Goal: Information Seeking & Learning: Learn about a topic

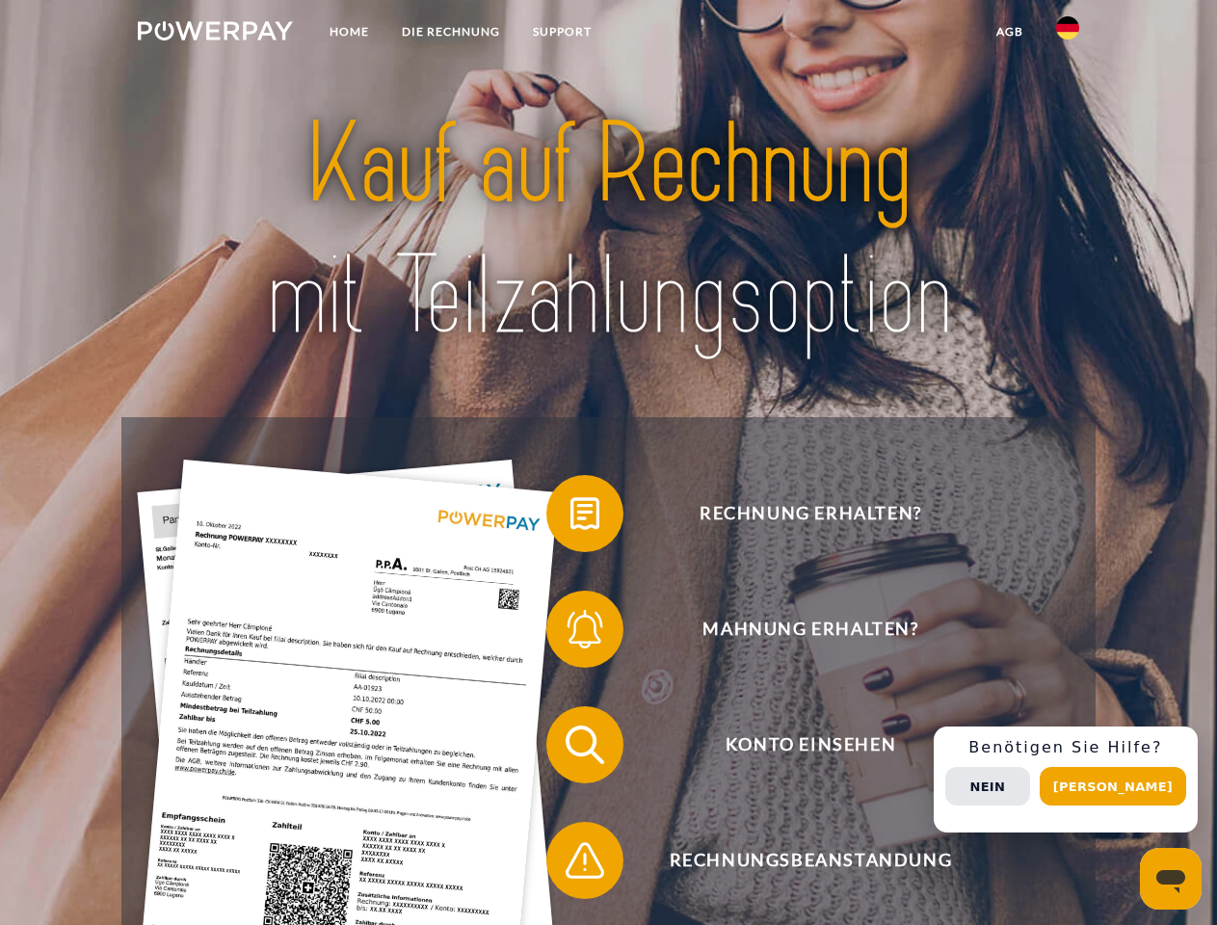
click at [215, 34] on img at bounding box center [215, 30] width 155 height 19
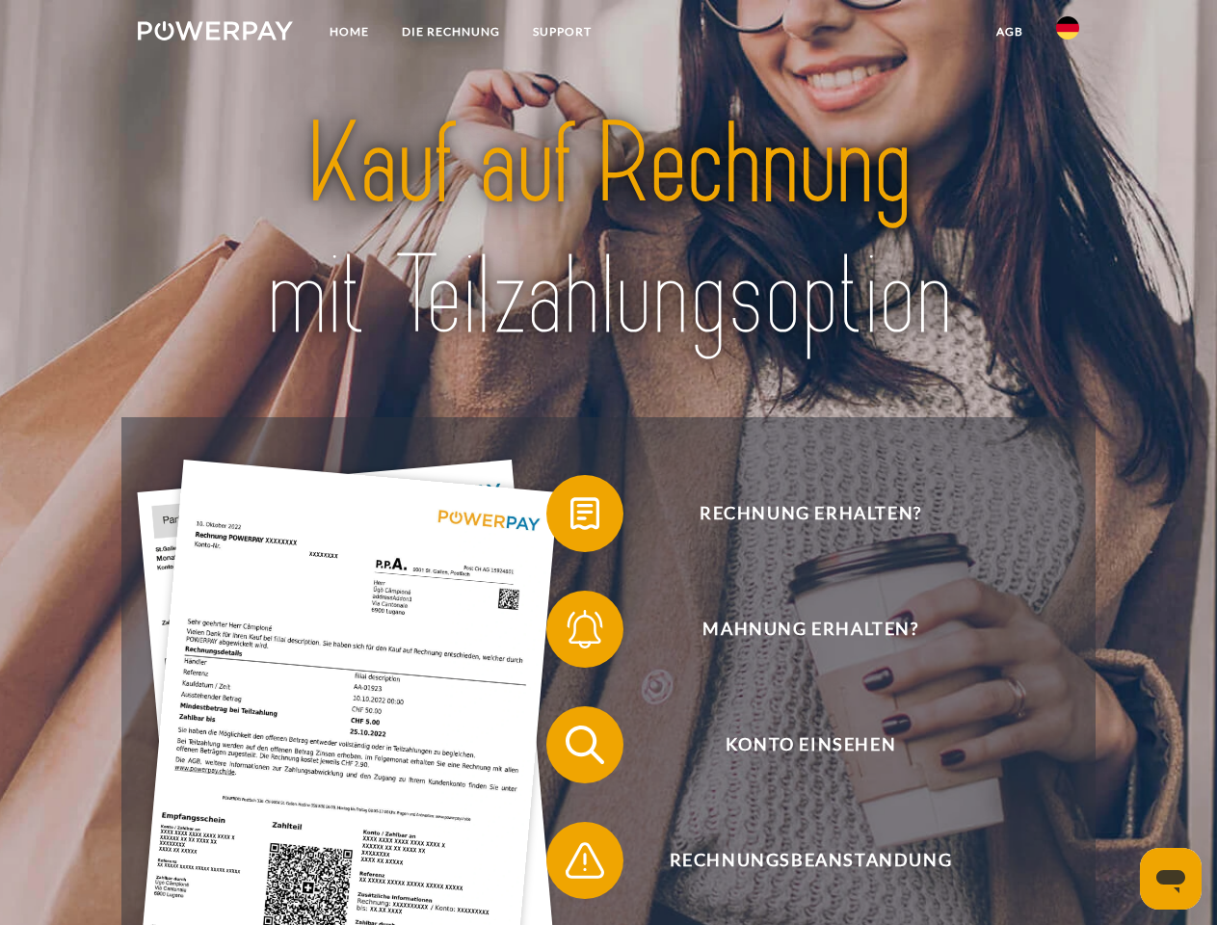
click at [1068, 34] on img at bounding box center [1067, 27] width 23 height 23
click at [1009, 32] on link "agb" at bounding box center [1010, 31] width 60 height 35
click at [570, 517] on span at bounding box center [556, 513] width 96 height 96
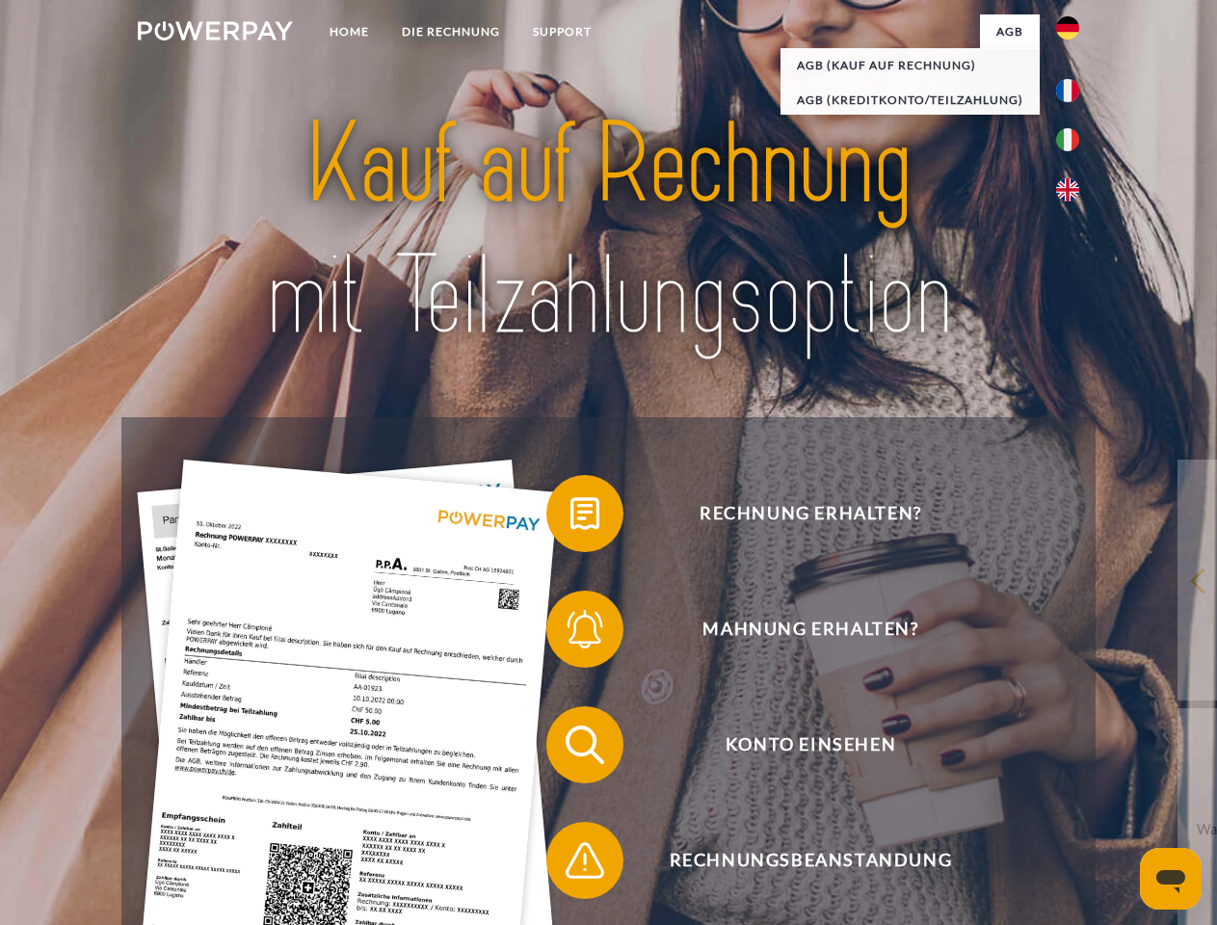
click at [570, 633] on span at bounding box center [556, 629] width 96 height 96
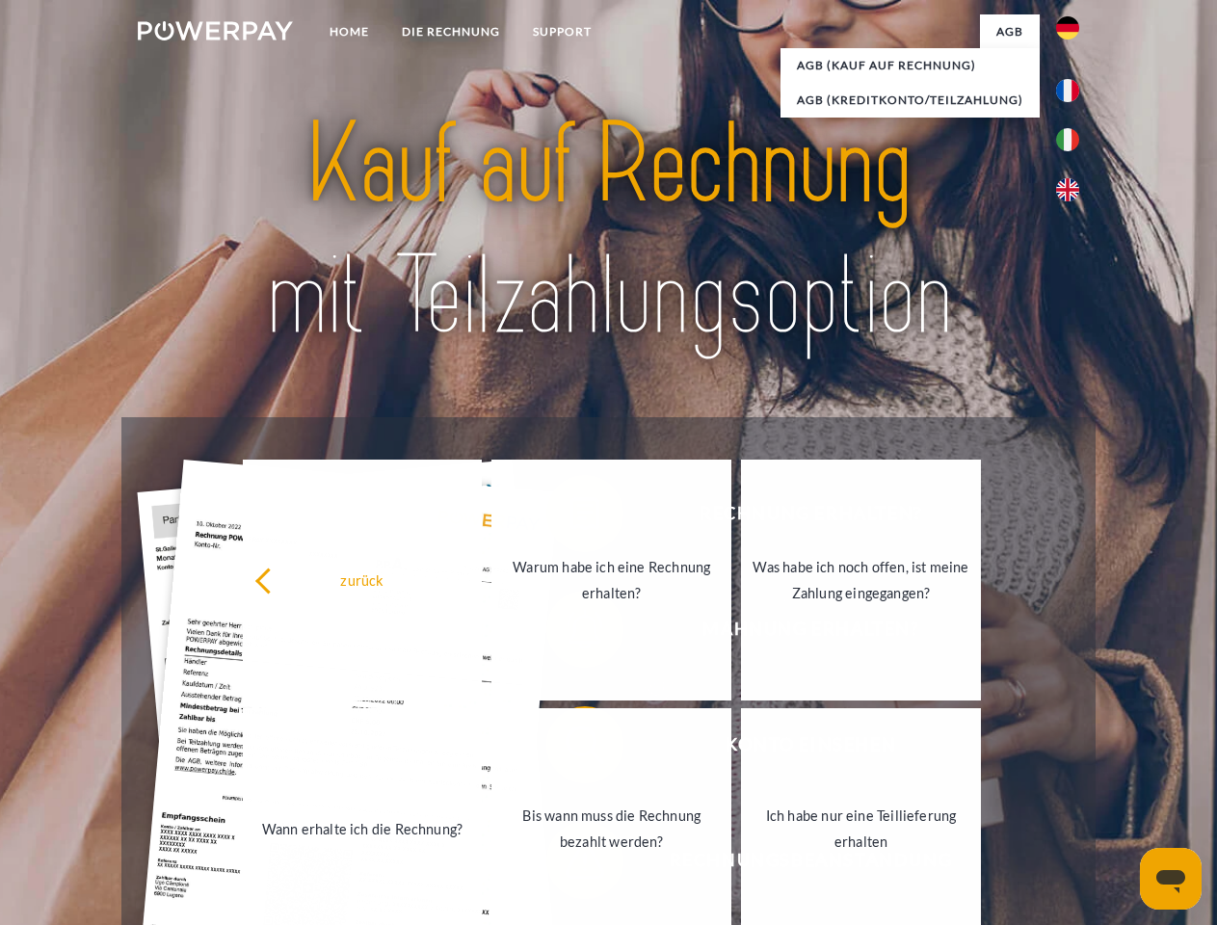
click at [570, 749] on link "Bis wann muss die Rechnung bezahlt werden?" at bounding box center [611, 828] width 240 height 241
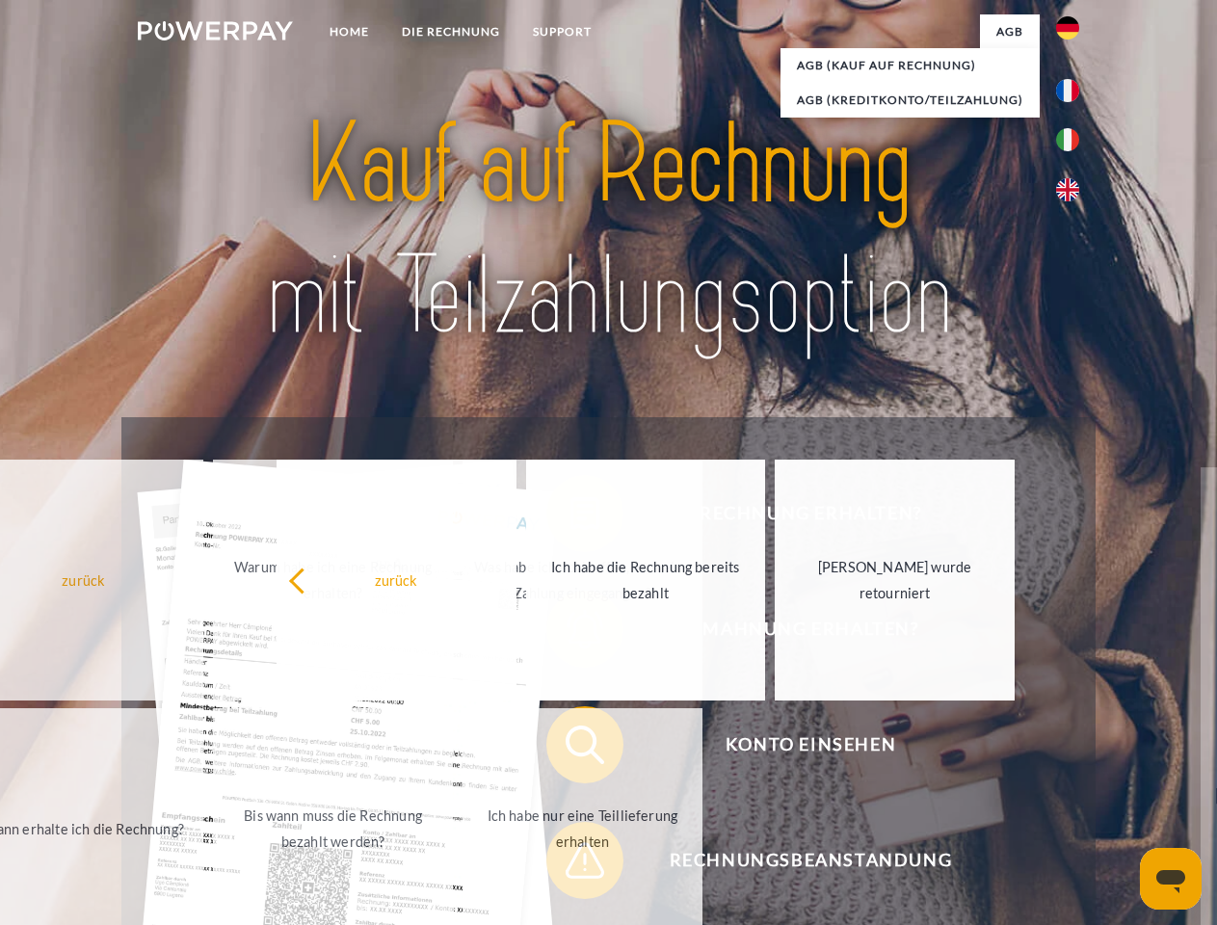
click at [570, 864] on span at bounding box center [556, 860] width 96 height 96
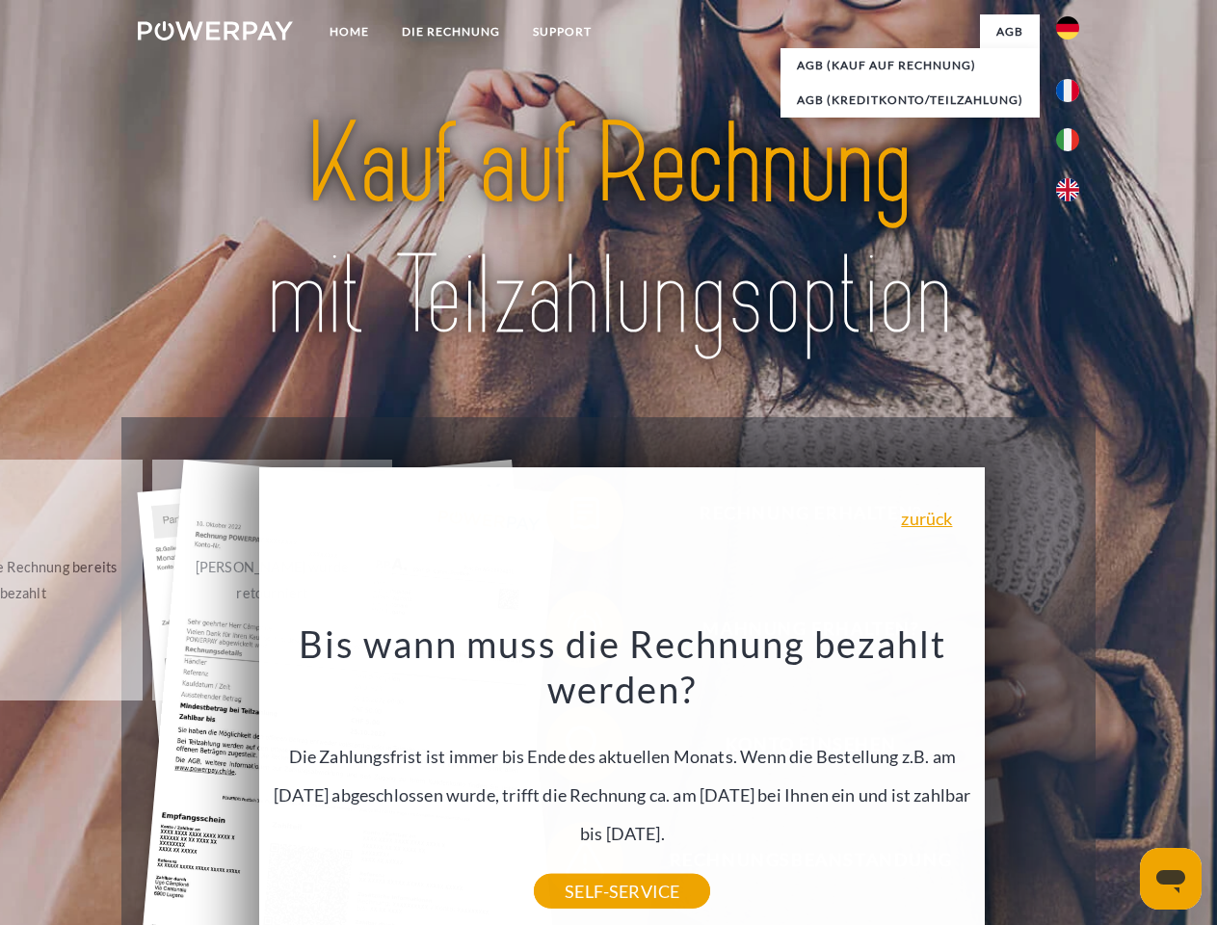
click at [1072, 780] on div "Rechnung erhalten? Mahnung erhalten? Konto einsehen" at bounding box center [607, 802] width 973 height 771
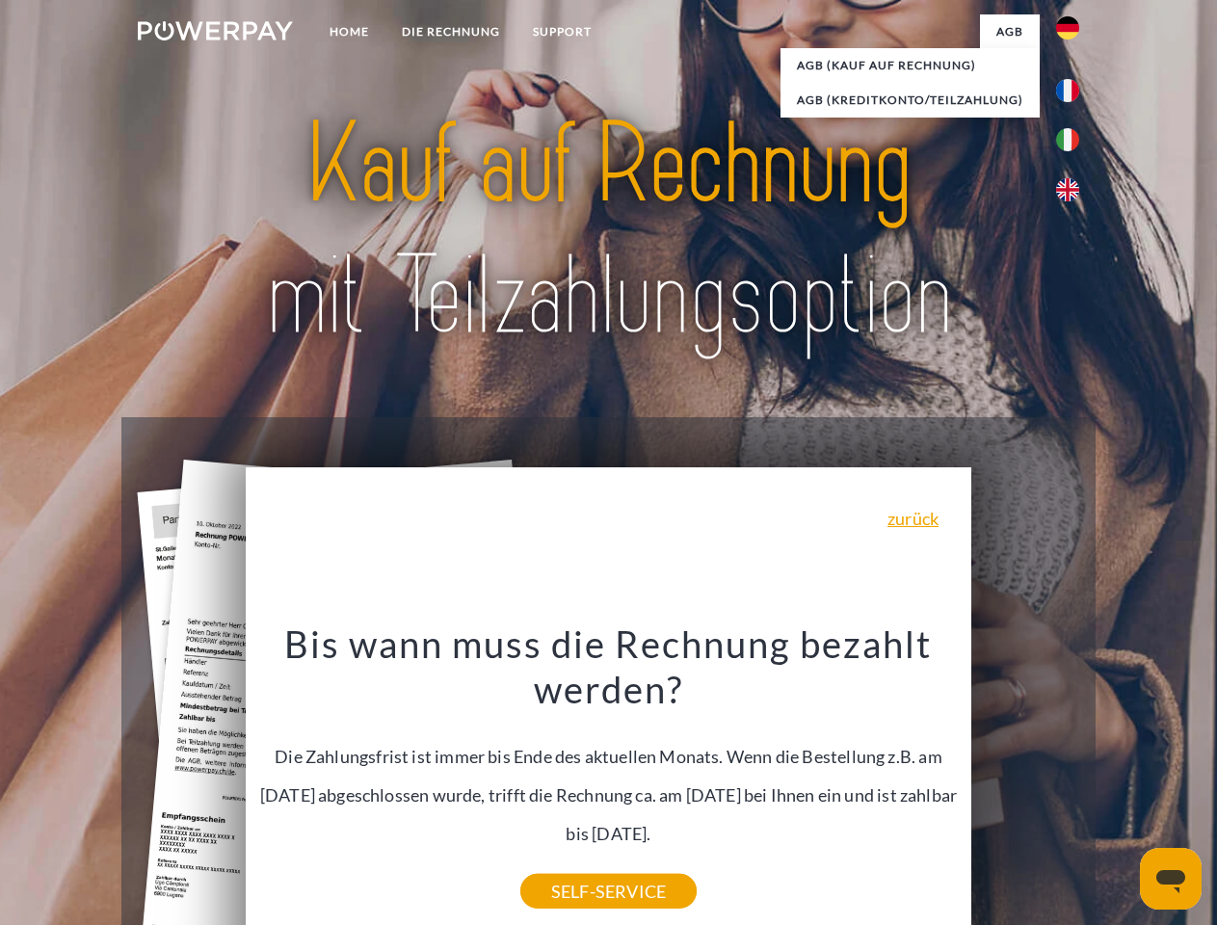
click at [1025, 783] on span "Konto einsehen" at bounding box center [810, 744] width 472 height 77
click at [1120, 786] on header "Home DIE RECHNUNG SUPPORT" at bounding box center [608, 665] width 1217 height 1331
